Goal: Information Seeking & Learning: Learn about a topic

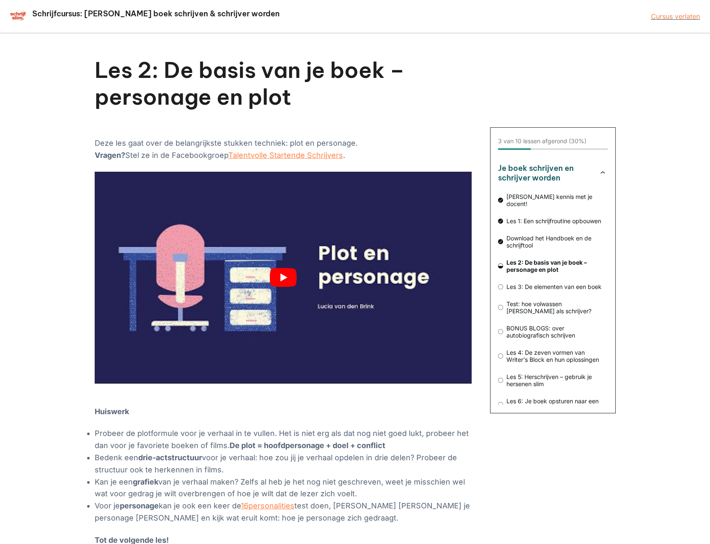
click at [287, 275] on button "play Youtube video" at bounding box center [283, 278] width 377 height 212
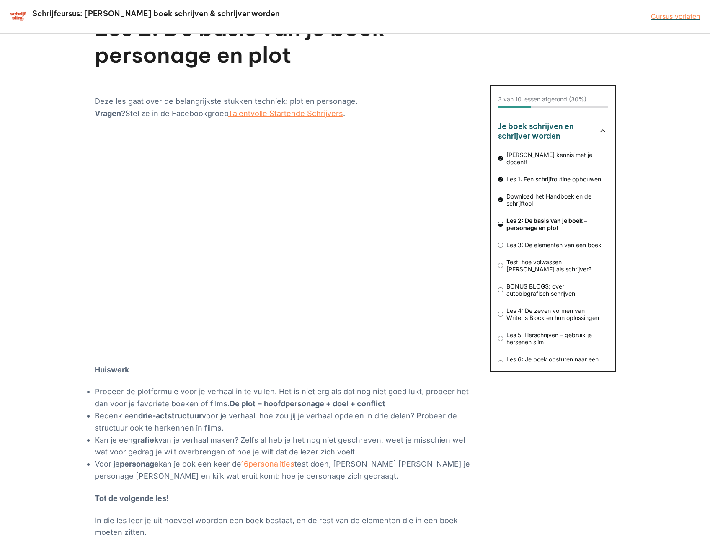
scroll to position [116, 0]
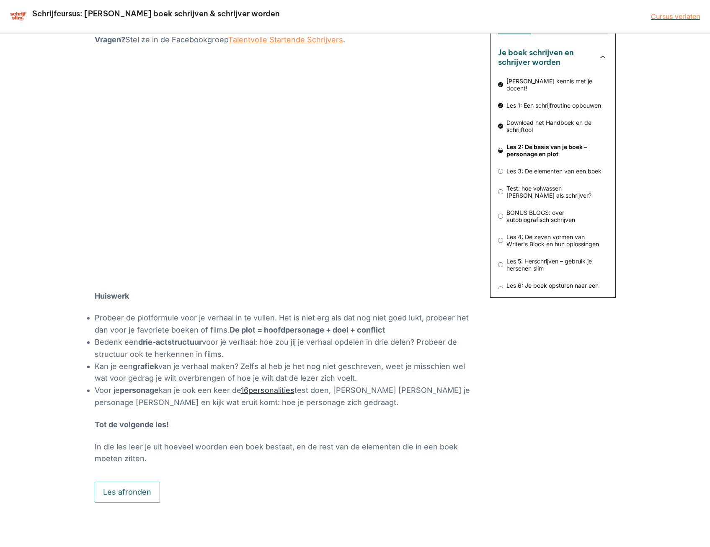
drag, startPoint x: 279, startPoint y: 390, endPoint x: 272, endPoint y: 391, distance: 7.2
click at [272, 391] on link "16personalities" at bounding box center [268, 390] width 54 height 9
click at [126, 483] on button "Les afronden" at bounding box center [128, 491] width 66 height 21
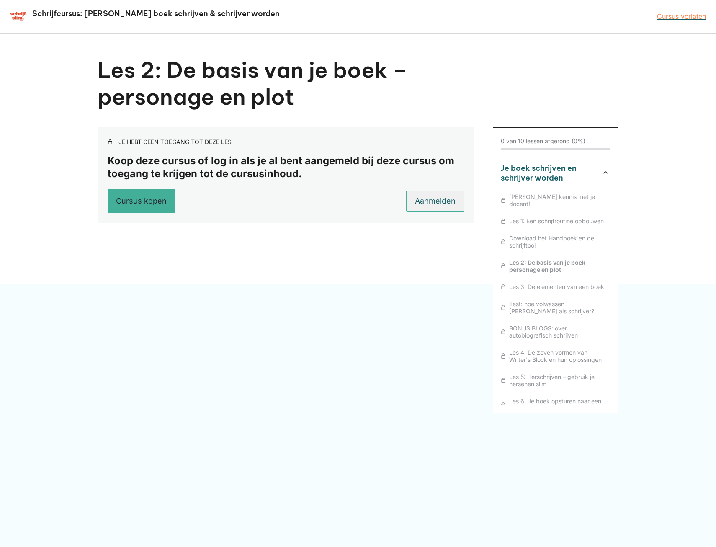
click at [443, 202] on link "Aanmelden" at bounding box center [435, 200] width 58 height 21
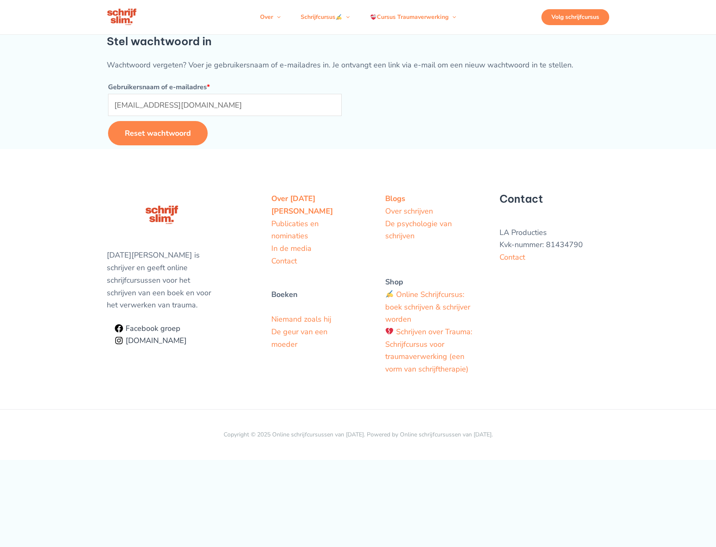
click at [568, 15] on div "Volg schrijfcursus" at bounding box center [575, 17] width 68 height 16
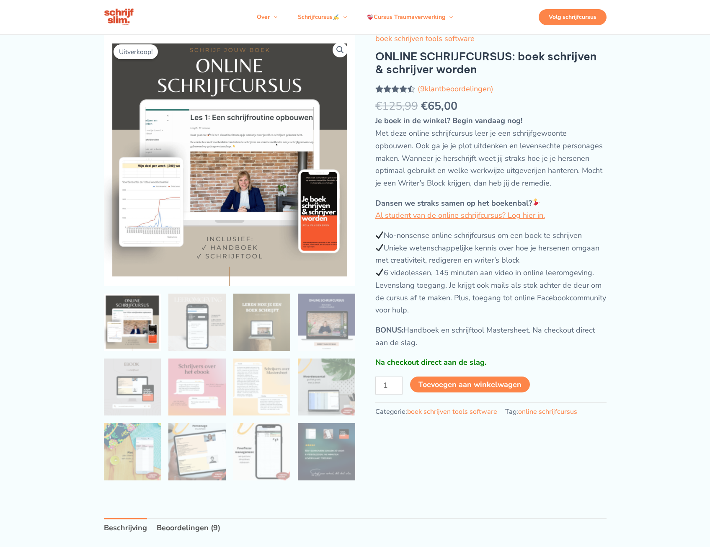
click at [569, 20] on div "Volg schrijfcursus" at bounding box center [572, 17] width 68 height 16
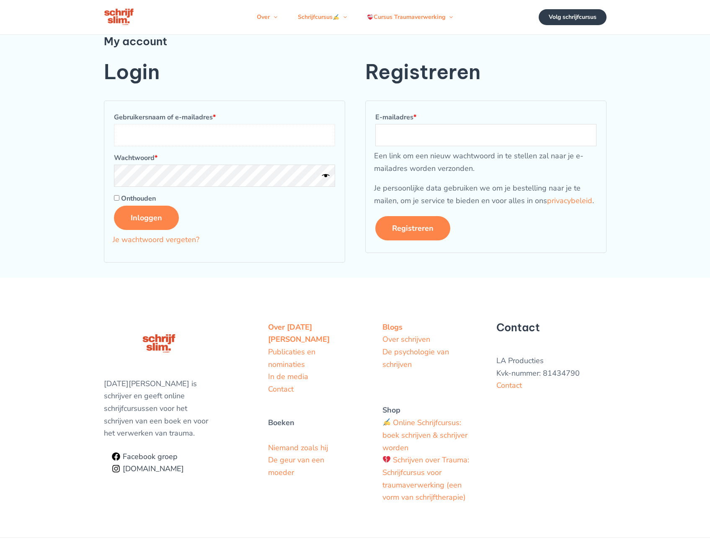
click at [136, 136] on input "Gebruikersnaam of e-mailadres * Vereist" at bounding box center [224, 135] width 221 height 22
type input "soonduk.suh@outlook.com"
click at [133, 221] on button "Inloggen" at bounding box center [146, 218] width 65 height 24
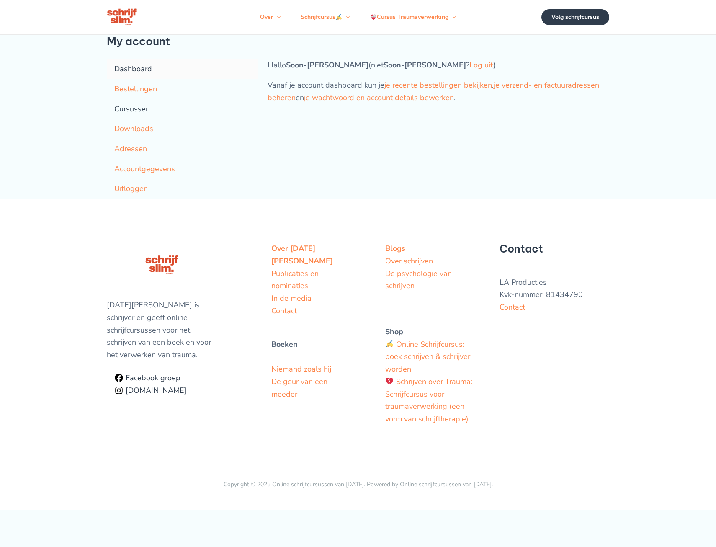
click at [142, 112] on link "Cursussen" at bounding box center [182, 109] width 151 height 20
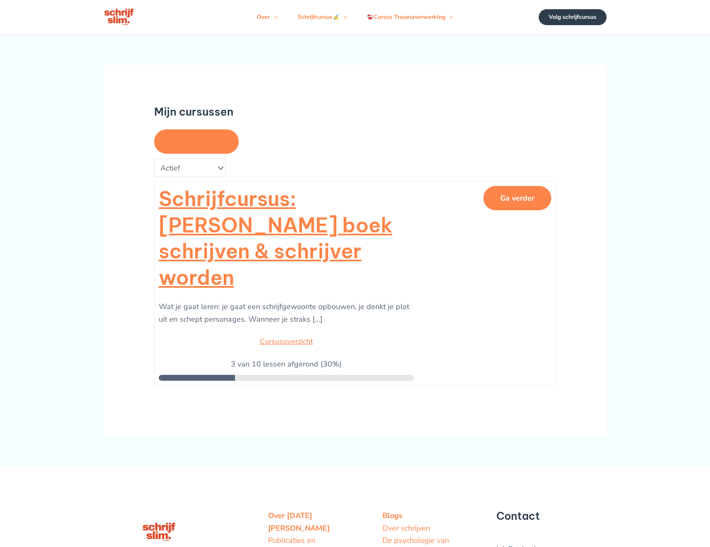
click at [520, 196] on button "Ga verder" at bounding box center [517, 198] width 68 height 24
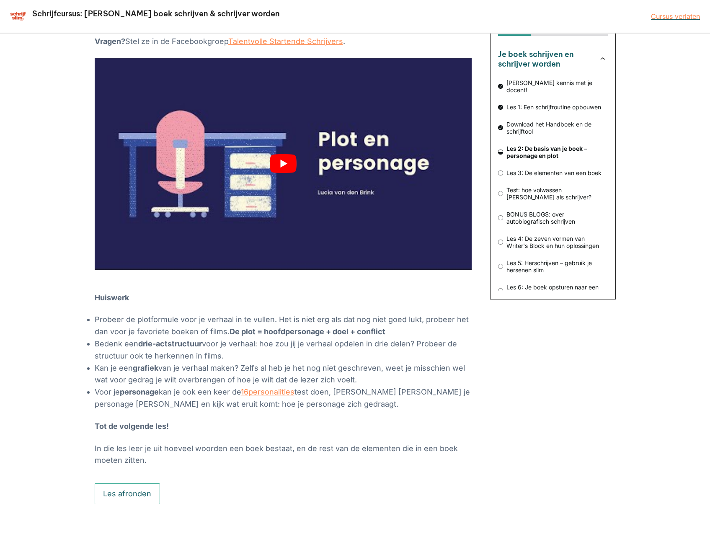
scroll to position [116, 0]
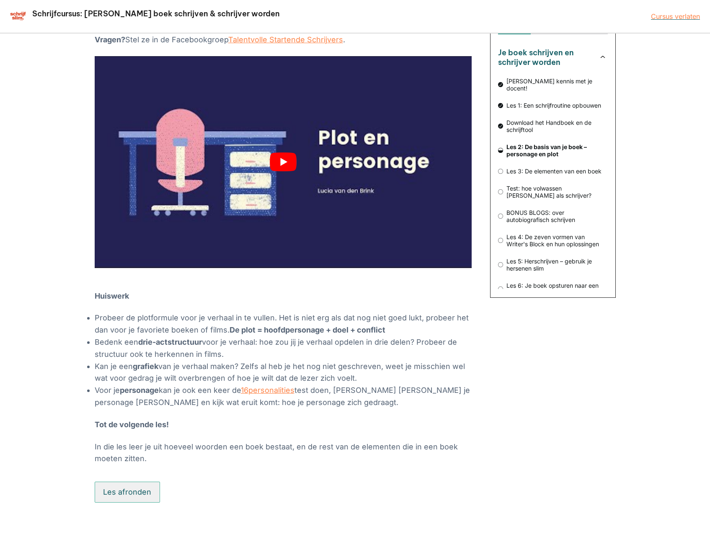
click at [150, 484] on button "Les afronden" at bounding box center [128, 491] width 66 height 21
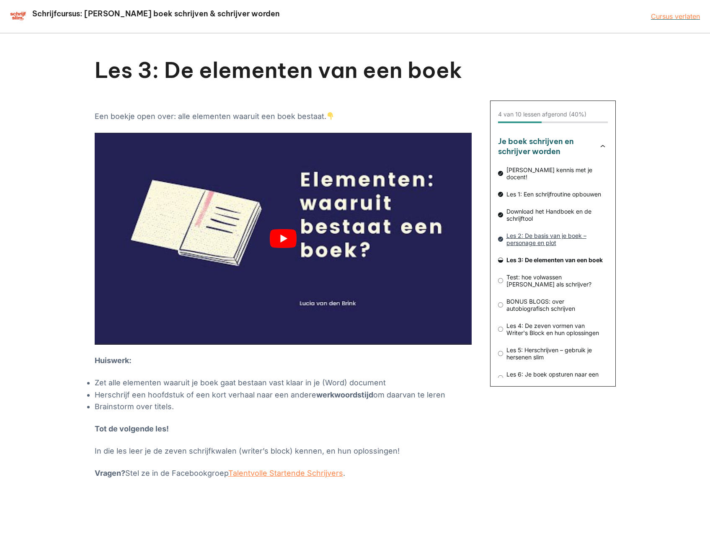
click at [542, 232] on span "Les 2: De basis van je boek – personage en plot" at bounding box center [555, 239] width 105 height 14
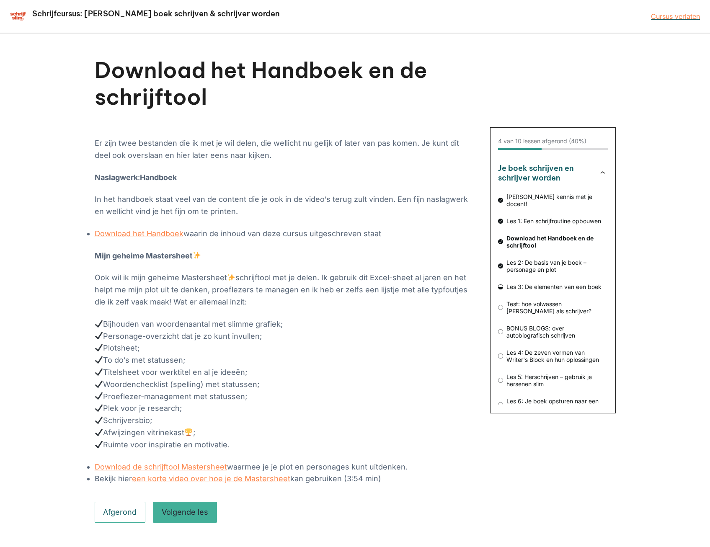
scroll to position [20, 0]
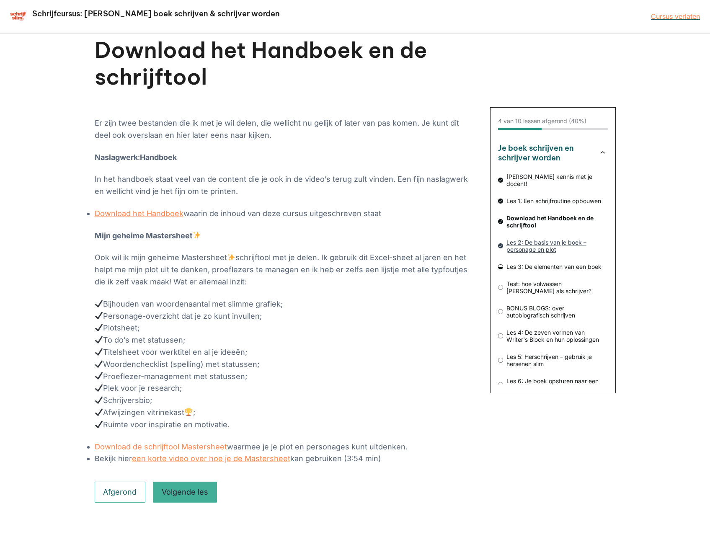
click at [524, 241] on span "Les 2: De basis van je boek – personage en plot" at bounding box center [555, 246] width 105 height 14
